Goal: Information Seeking & Learning: Learn about a topic

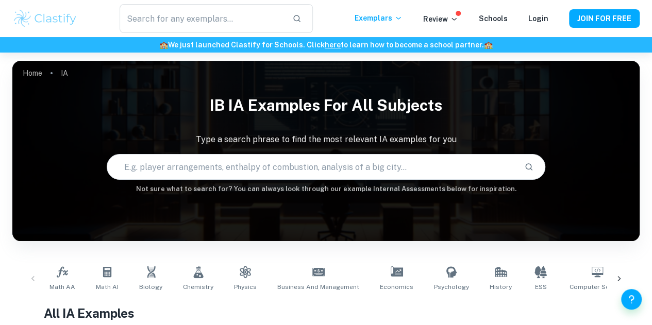
click at [170, 170] on input "text" at bounding box center [311, 167] width 409 height 29
type input "basketball"
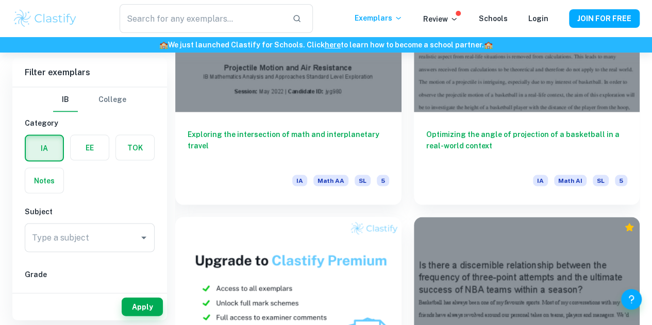
scroll to position [951, 0]
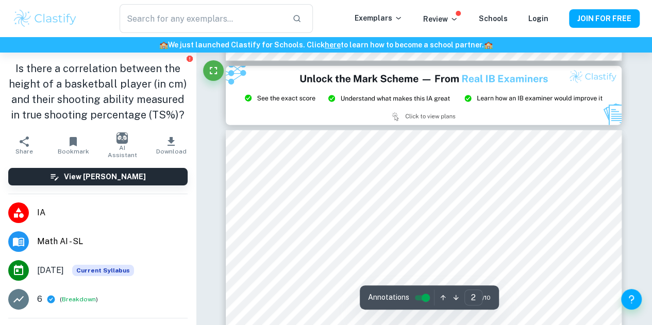
type input "3"
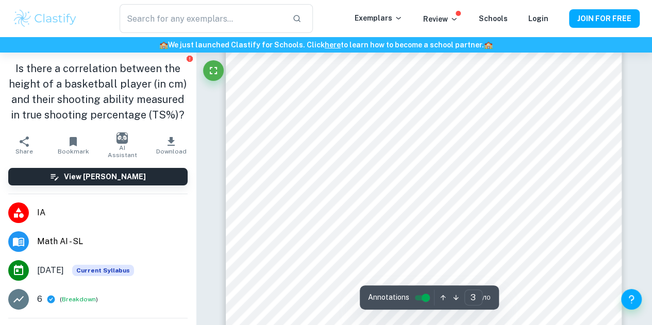
scroll to position [1378, 0]
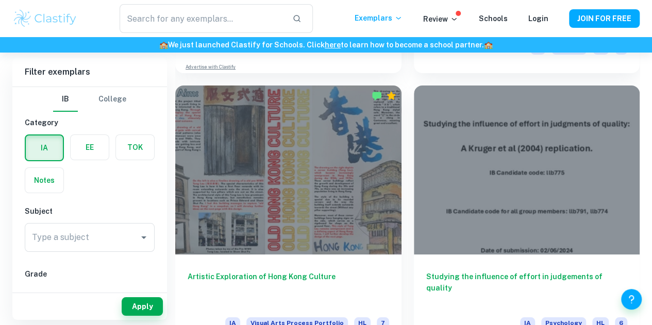
scroll to position [5758, 0]
